Goal: Information Seeking & Learning: Learn about a topic

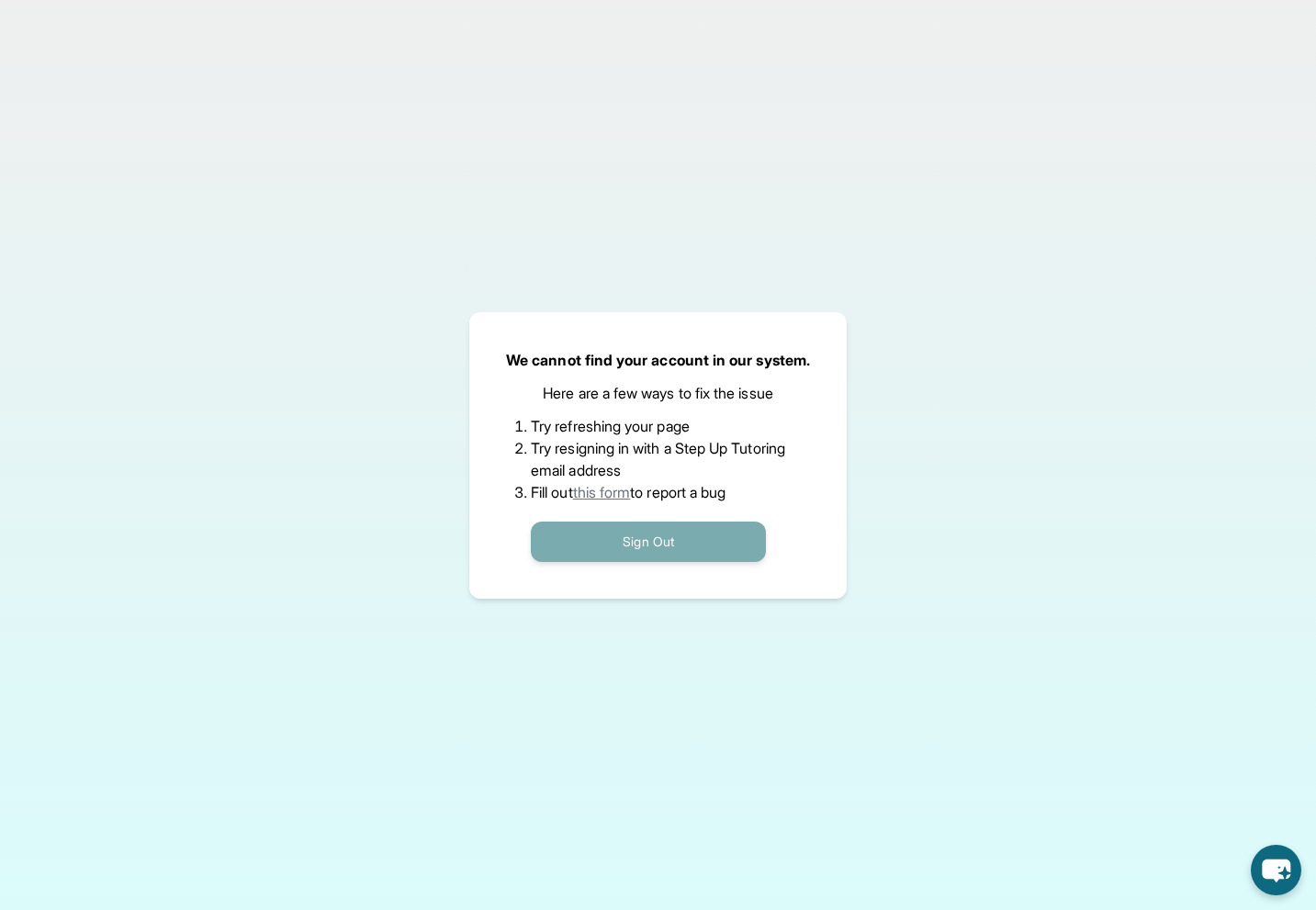
click at [637, 544] on button "Sign Out" at bounding box center [648, 541] width 235 height 41
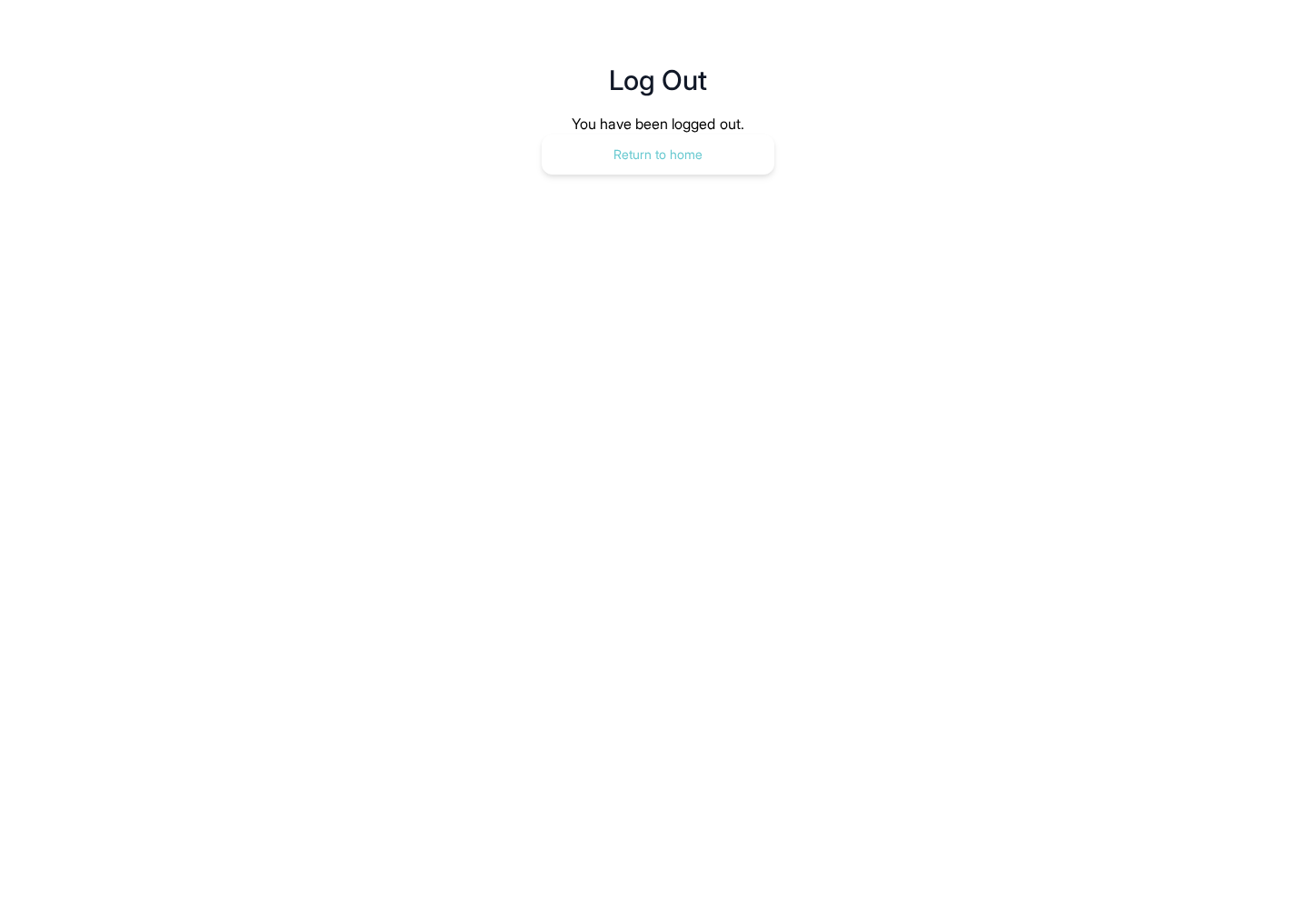
click at [660, 150] on button "Return to home" at bounding box center [657, 154] width 232 height 40
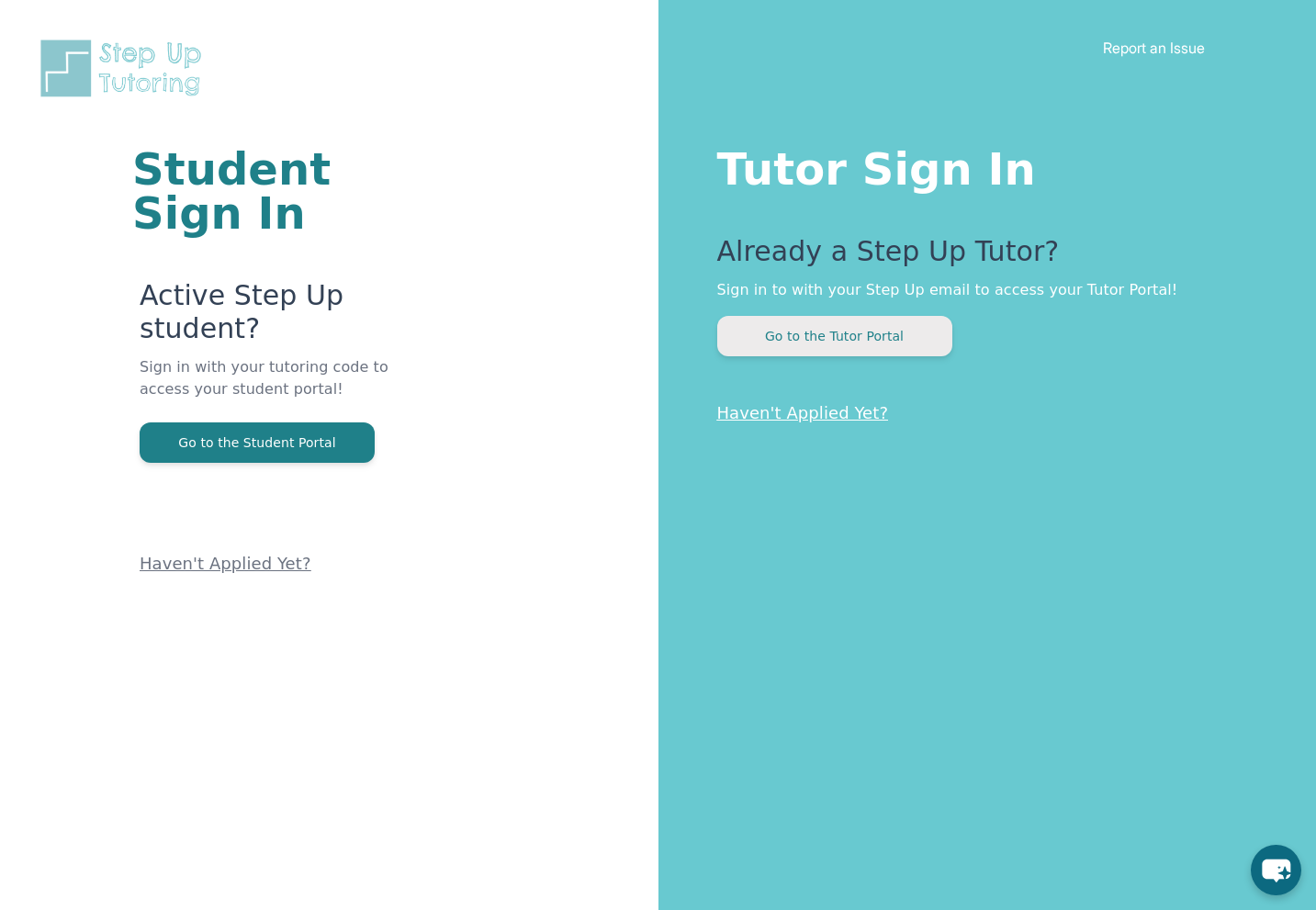
click at [835, 332] on button "Go to the Tutor Portal" at bounding box center [834, 336] width 235 height 41
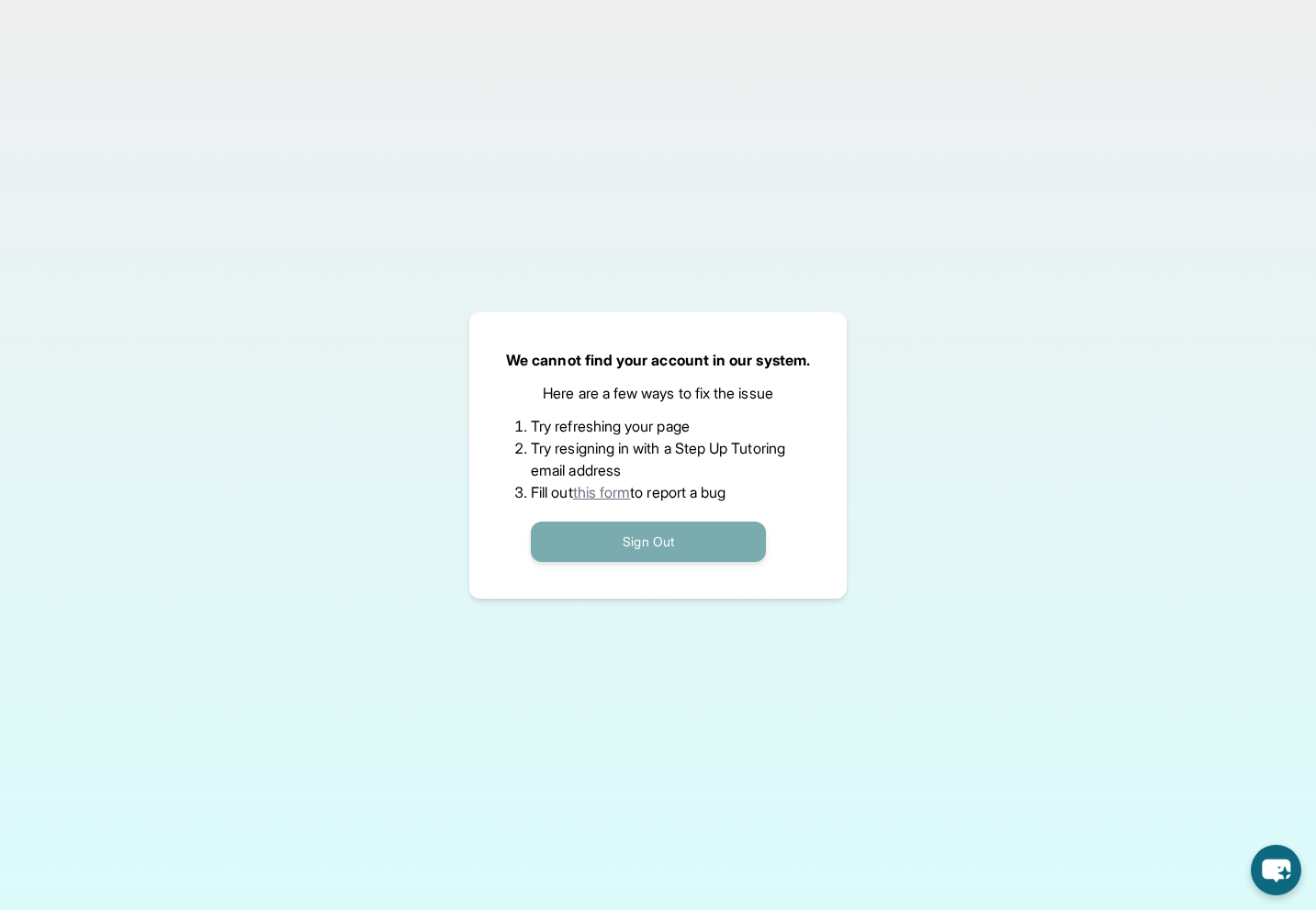
click at [668, 536] on button "Sign Out" at bounding box center [648, 541] width 235 height 41
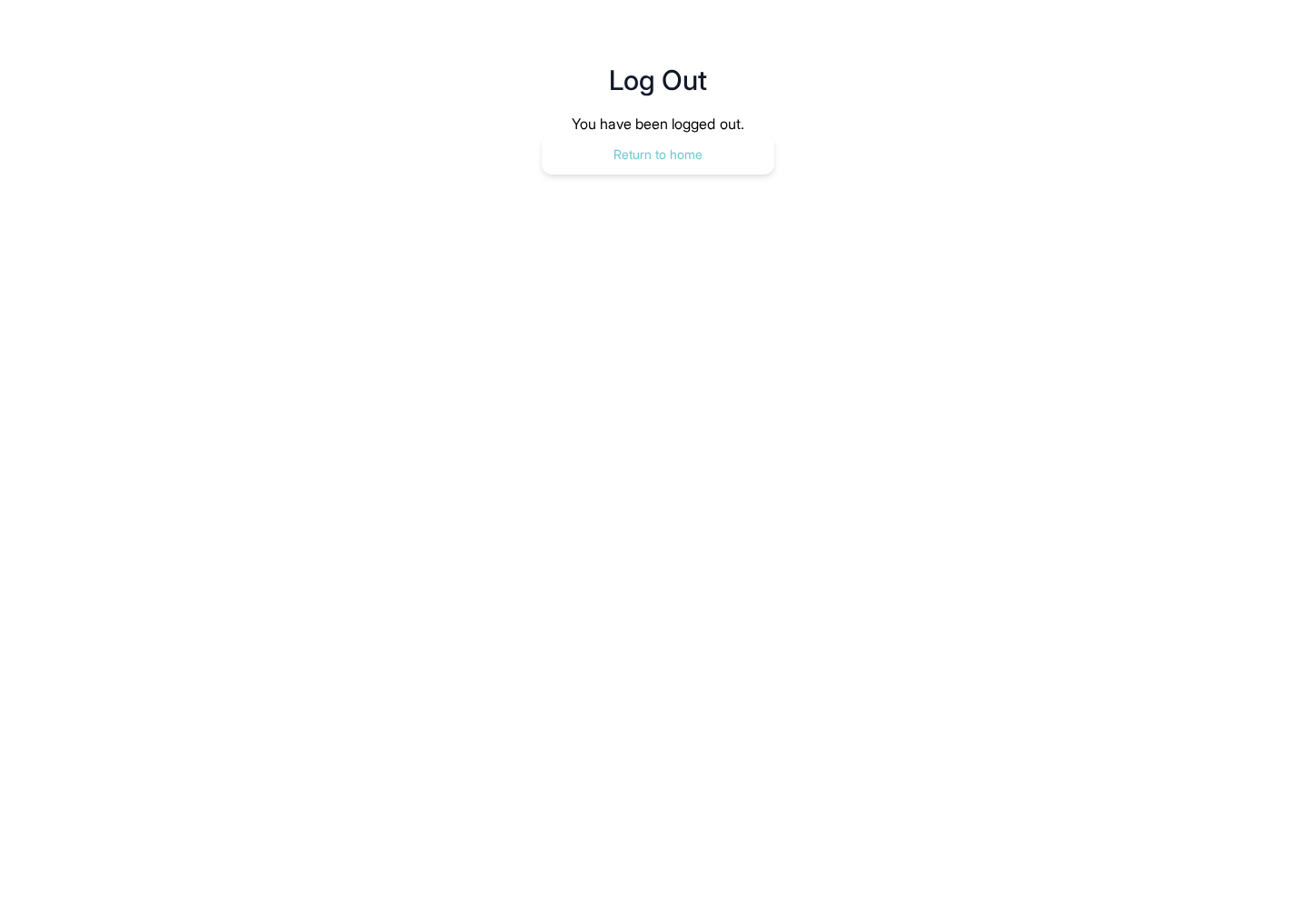
click at [685, 155] on button "Return to home" at bounding box center [657, 154] width 232 height 40
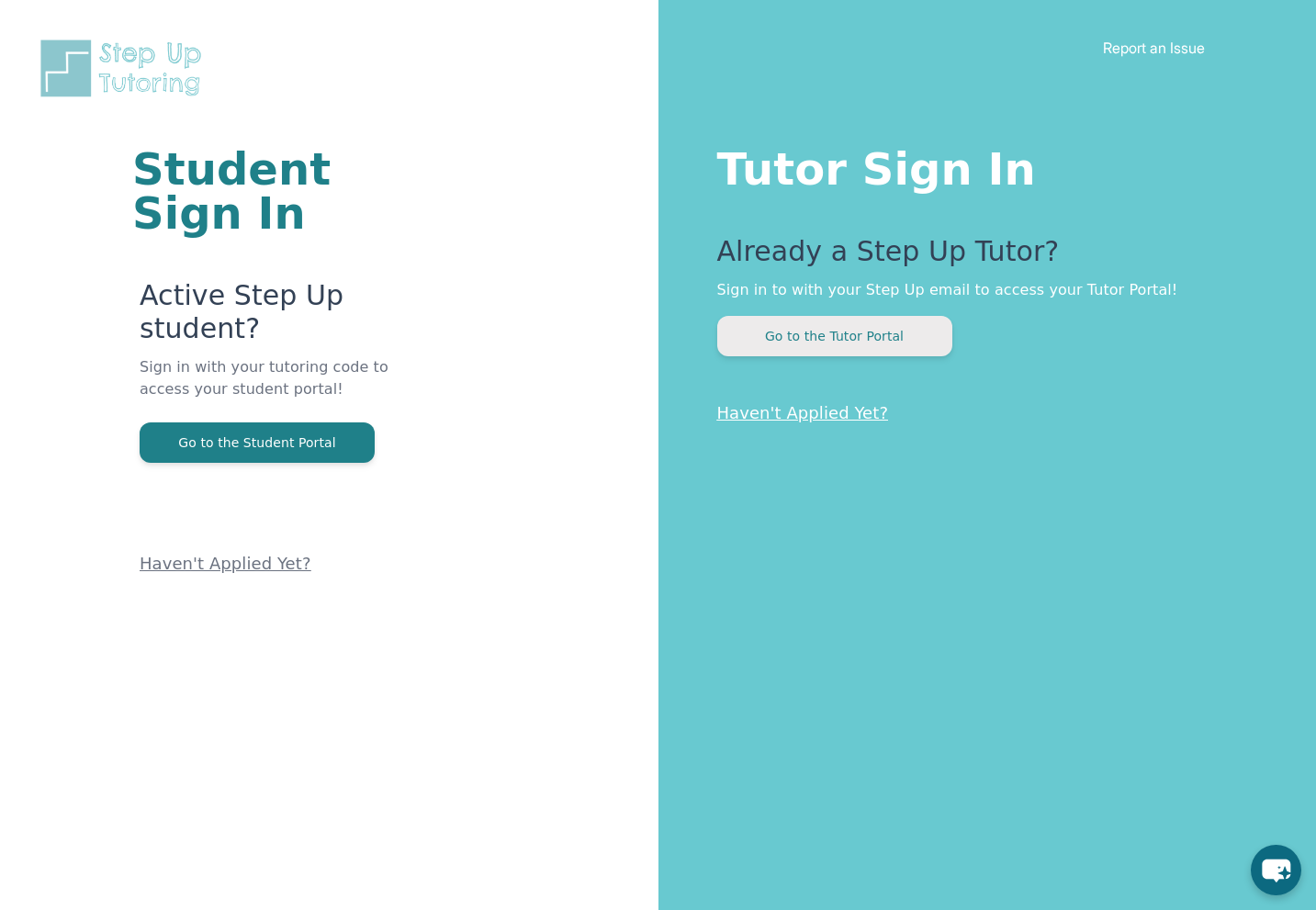
click at [809, 334] on button "Go to the Tutor Portal" at bounding box center [834, 336] width 235 height 41
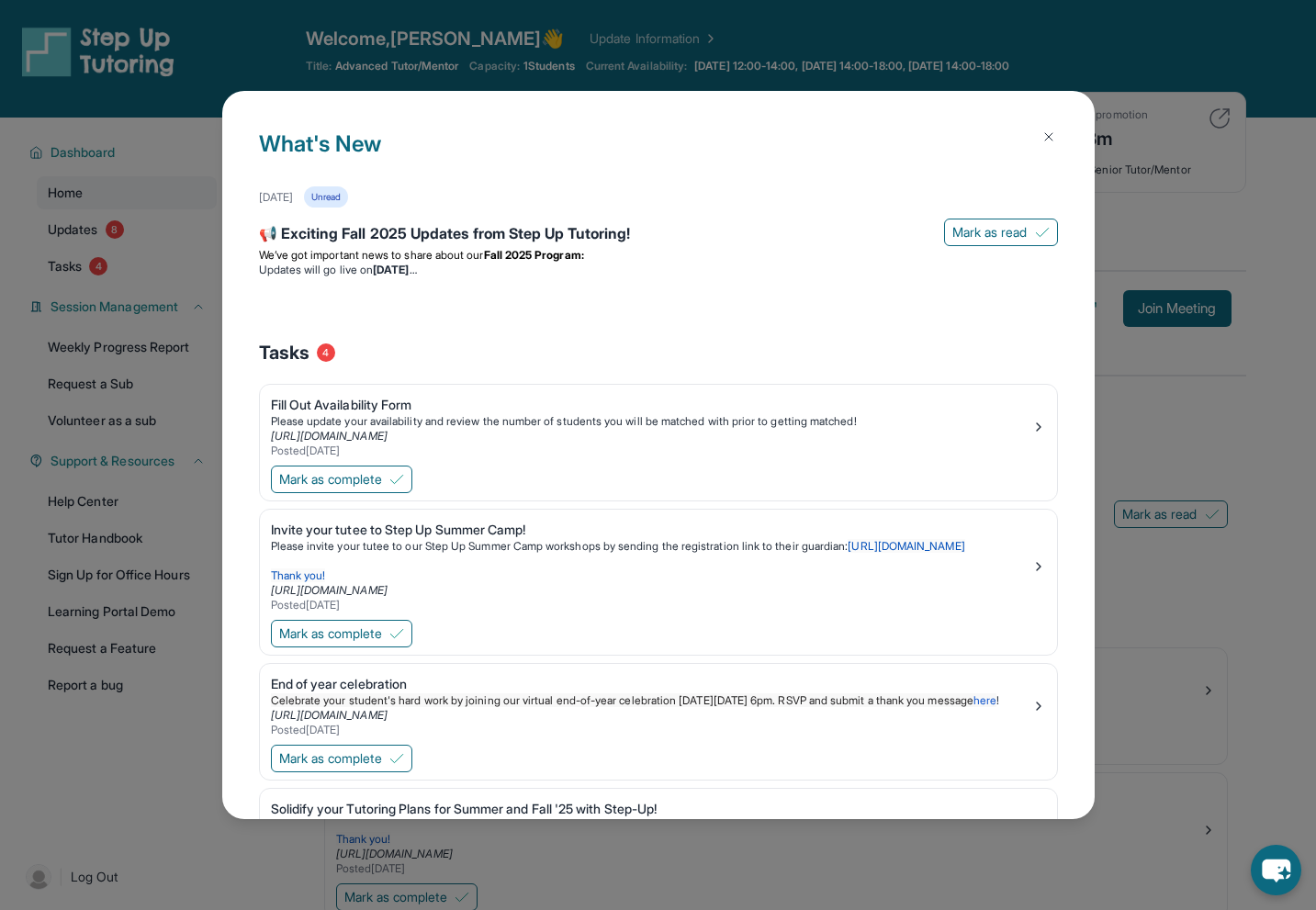
click at [1041, 136] on img at bounding box center [1048, 136] width 14 height 14
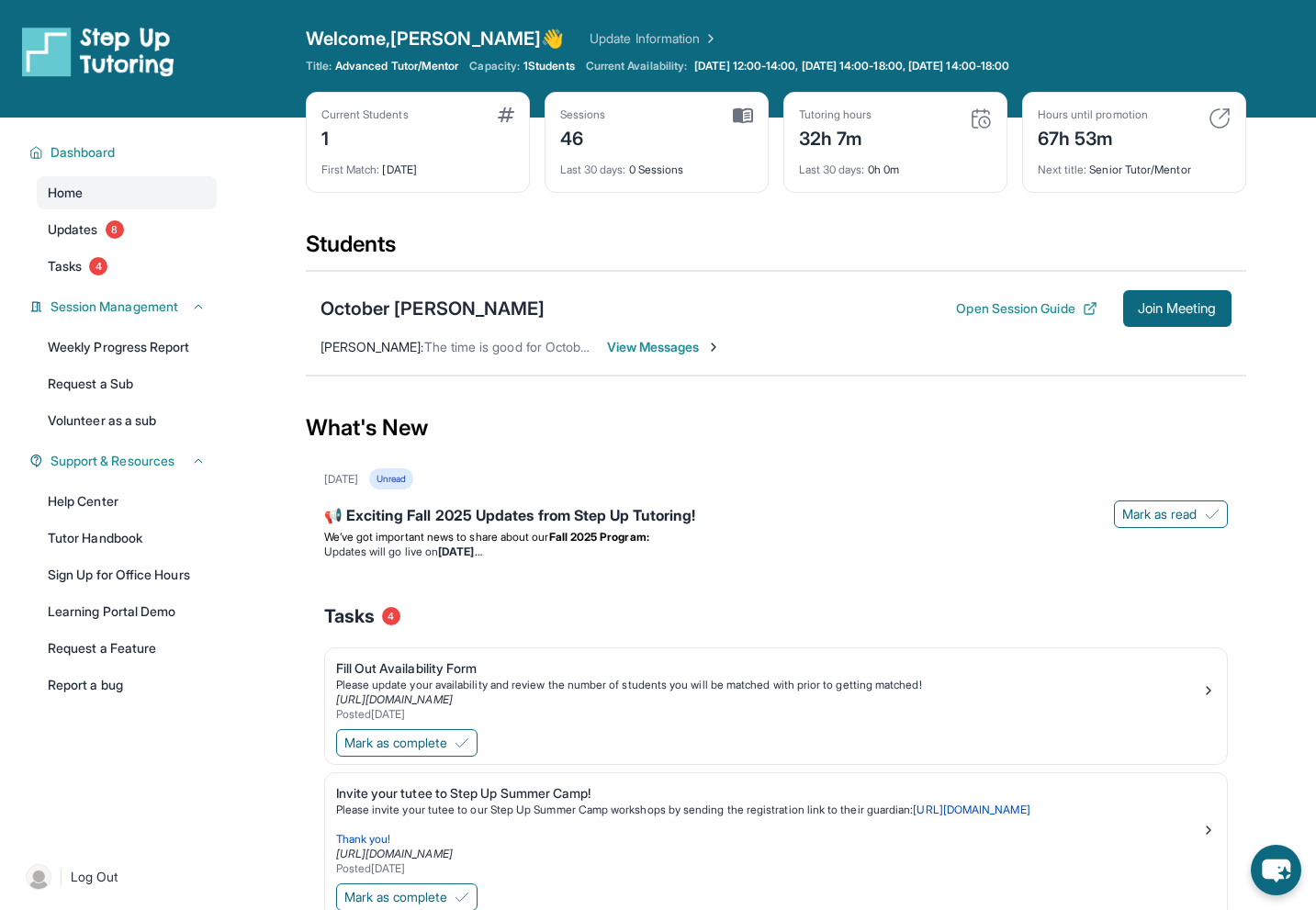
click at [673, 350] on span "View Messages" at bounding box center [664, 347] width 115 height 18
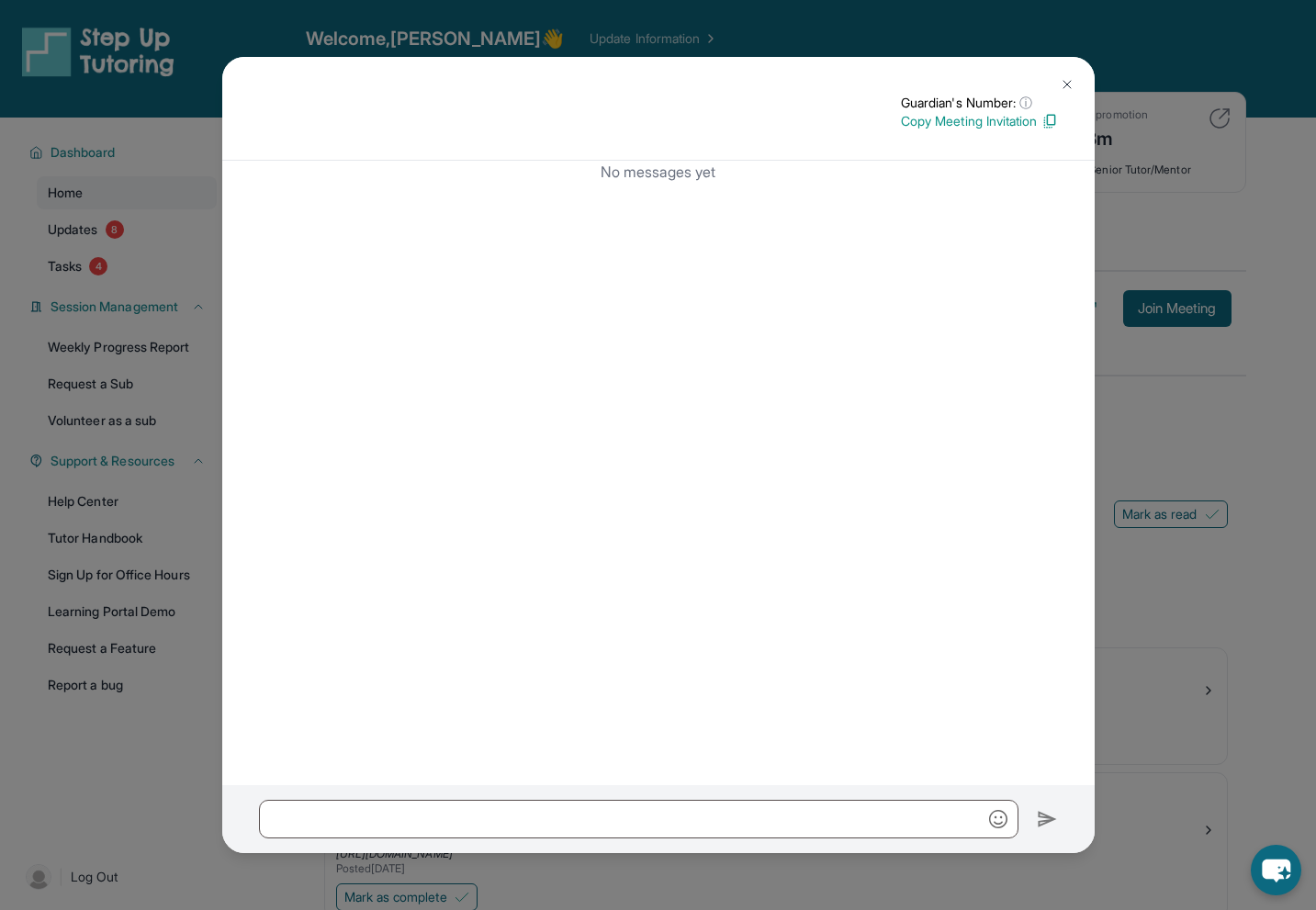
click at [1067, 82] on img at bounding box center [1067, 84] width 14 height 14
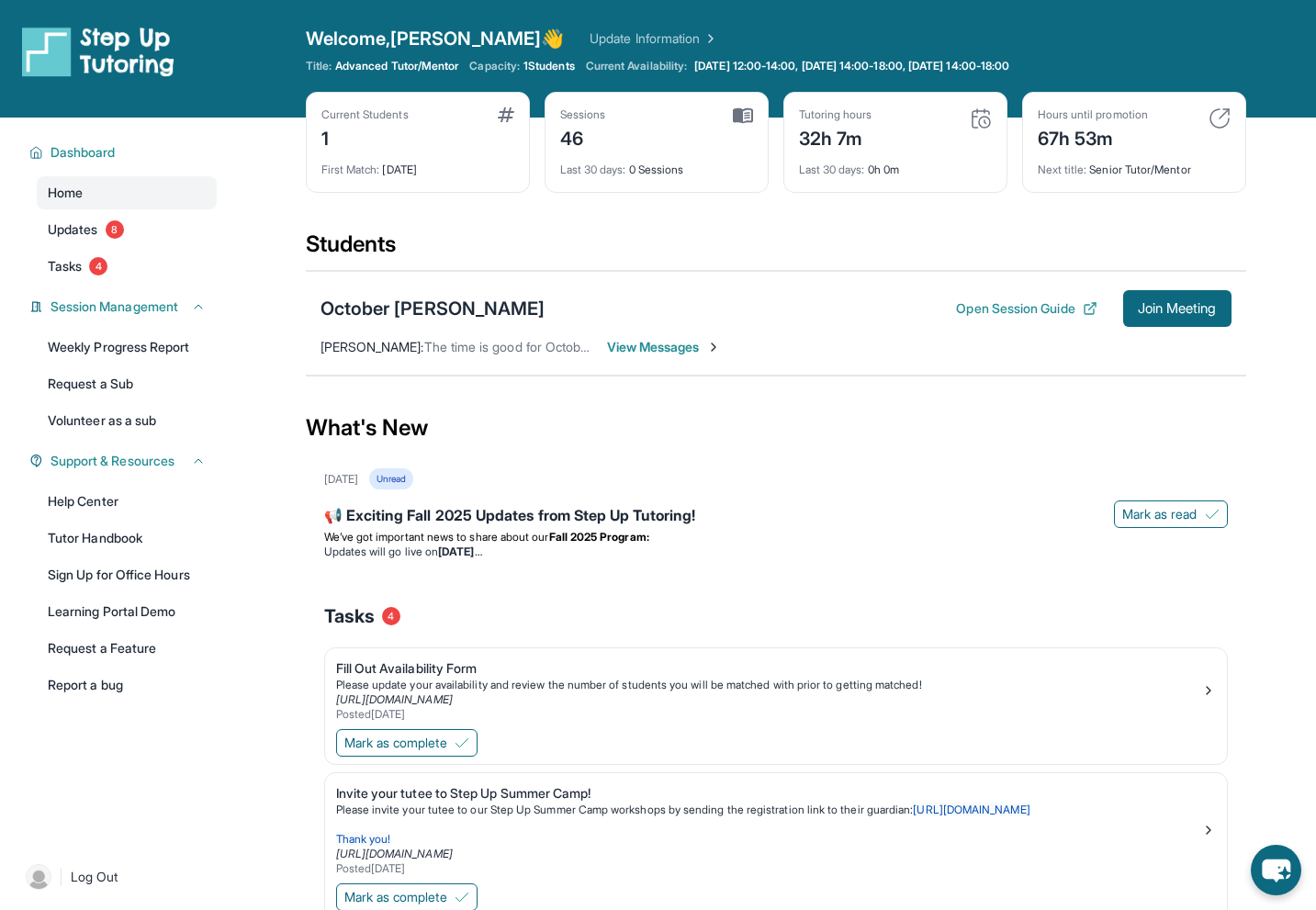
click at [510, 351] on span "The time is good for October tutoring and October is a girl" at bounding box center [594, 347] width 338 height 15
click at [122, 536] on link "Tutor Handbook" at bounding box center [126, 538] width 180 height 33
click at [86, 228] on span "Updates" at bounding box center [72, 229] width 50 height 18
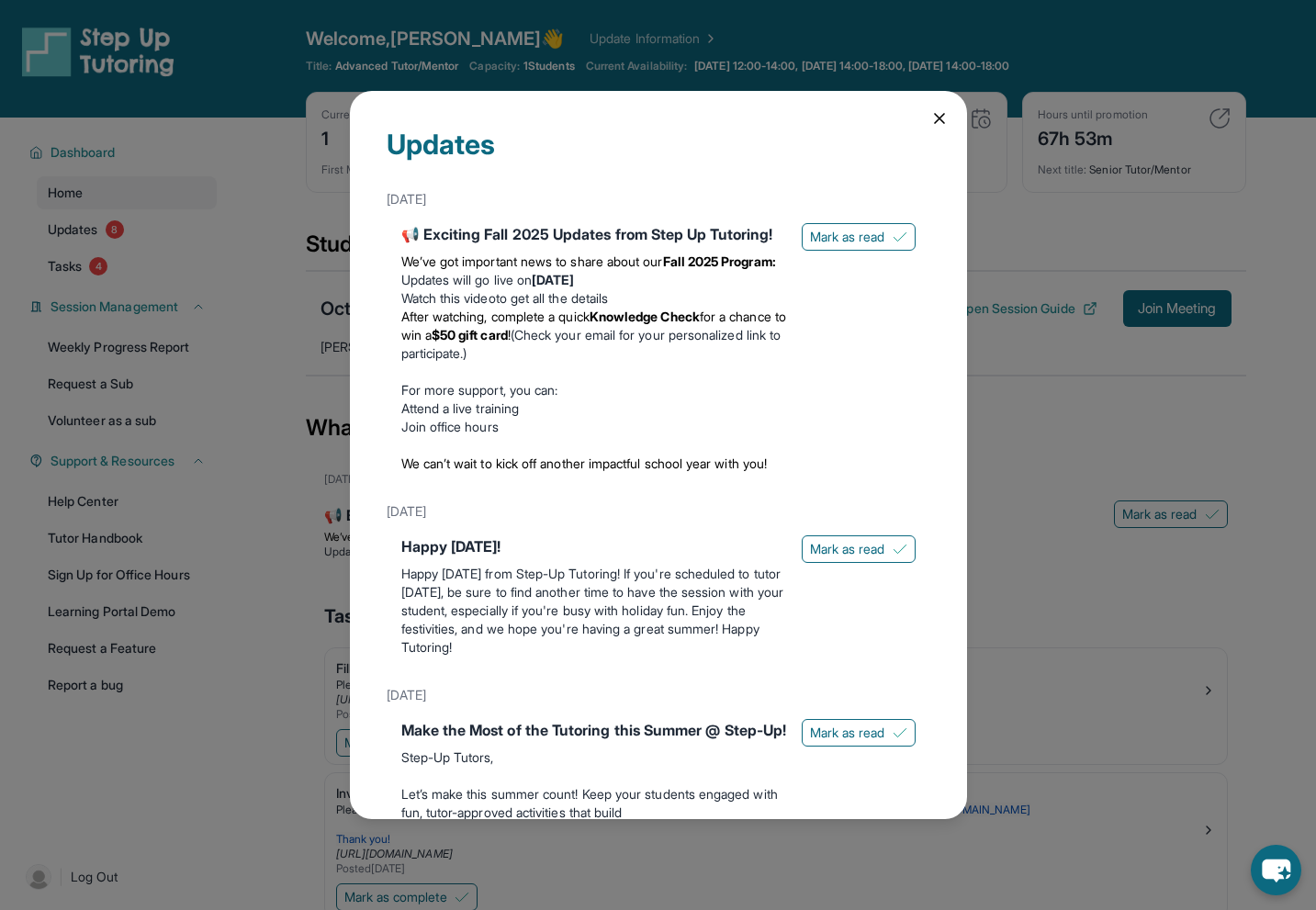
click at [930, 114] on icon at bounding box center [939, 118] width 18 height 18
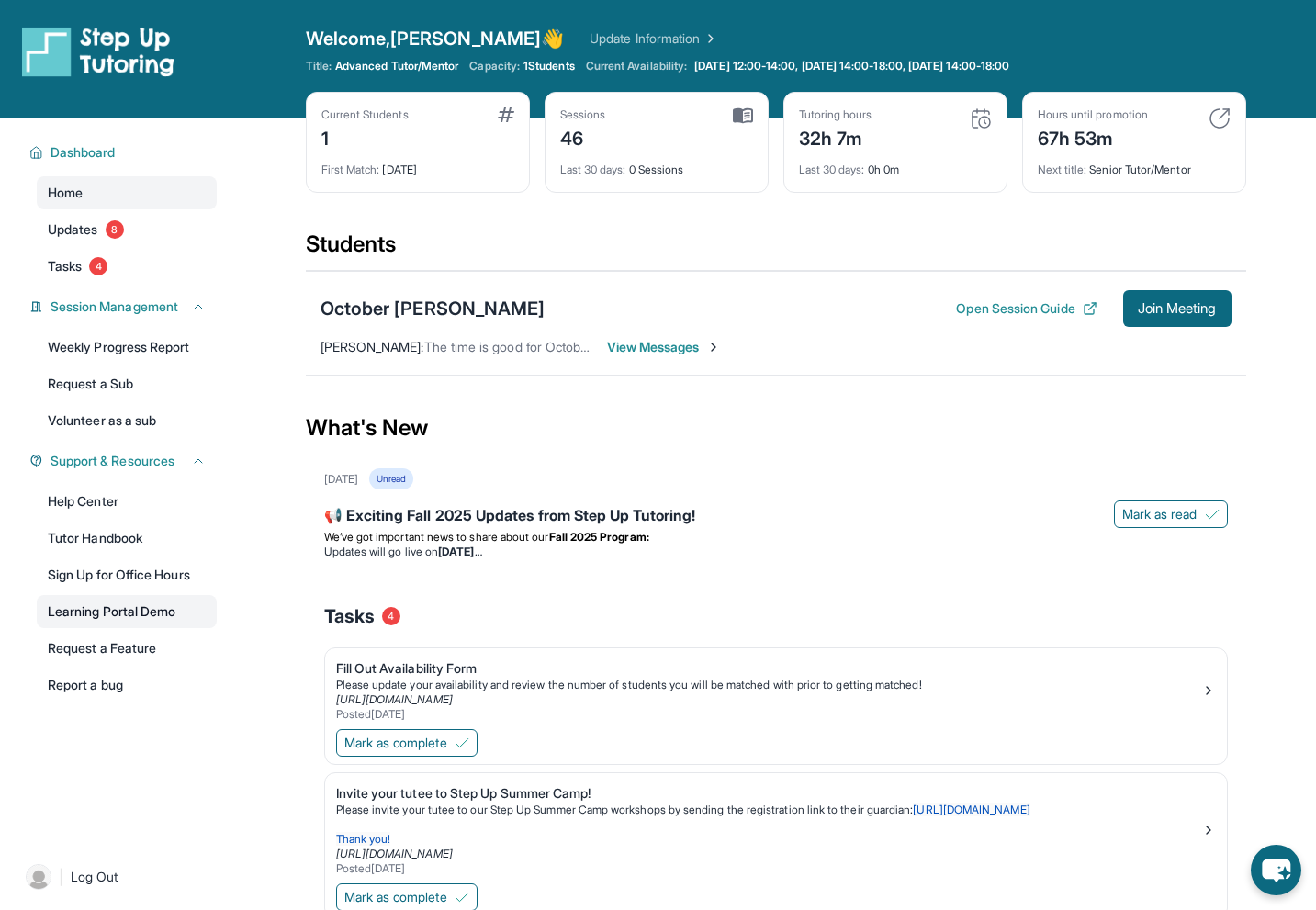
click at [122, 604] on link "Learning Portal Demo" at bounding box center [126, 611] width 180 height 33
click at [42, 51] on img at bounding box center [98, 51] width 152 height 51
